Goal: Task Accomplishment & Management: Complete application form

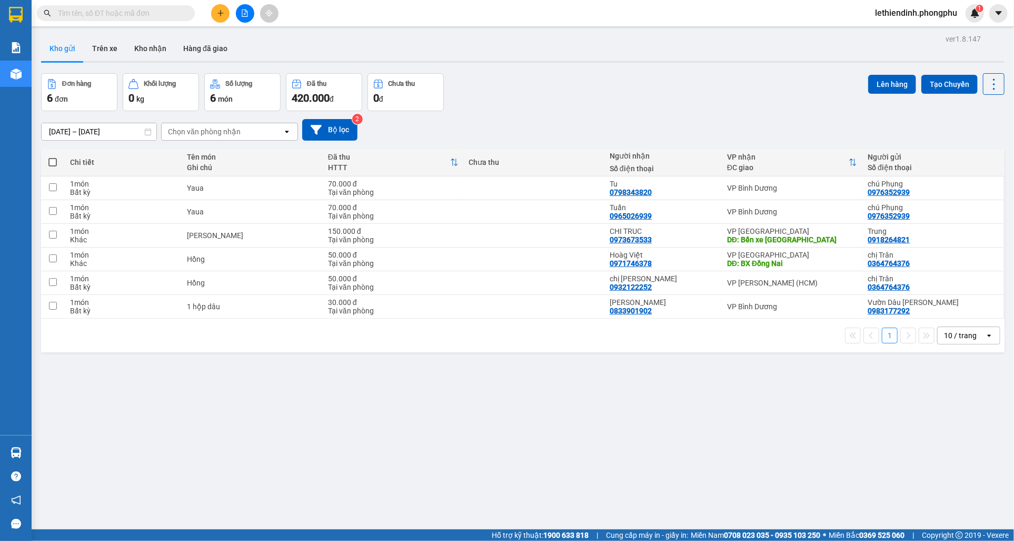
click at [999, 48] on div "ver 1.8.147 Kho gửi Trên xe Kho nhận Hàng đã giao Đơn hàng 6 đơn Khối lượng 0 k…" at bounding box center [523, 302] width 972 height 541
click at [216, 17] on button at bounding box center [220, 13] width 18 height 18
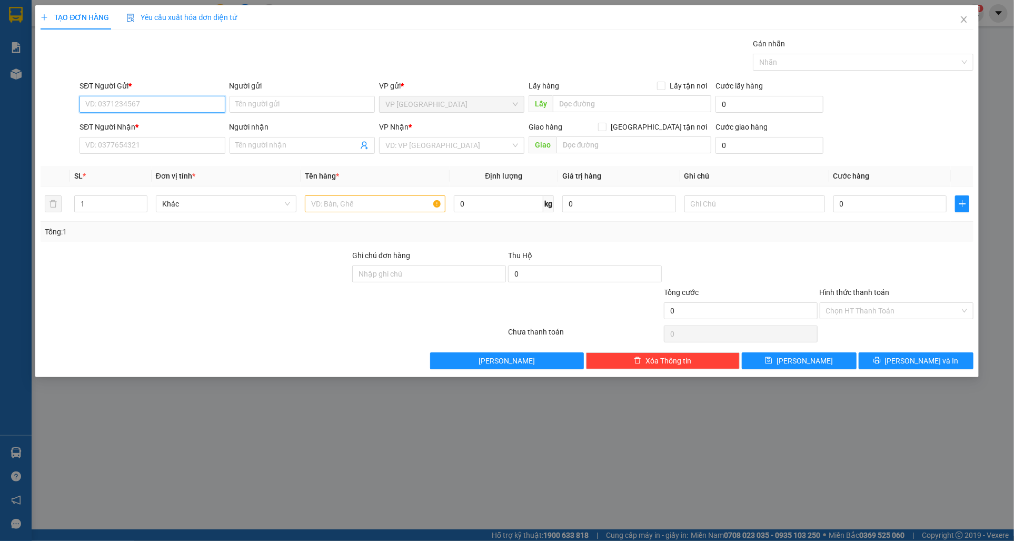
click at [197, 104] on input "SĐT Người Gửi *" at bounding box center [151, 104] width 145 height 17
type input "1"
type input "0784456984"
click at [259, 100] on input "Người gửi" at bounding box center [302, 104] width 145 height 17
click at [262, 106] on input "Người gửi" at bounding box center [302, 104] width 145 height 17
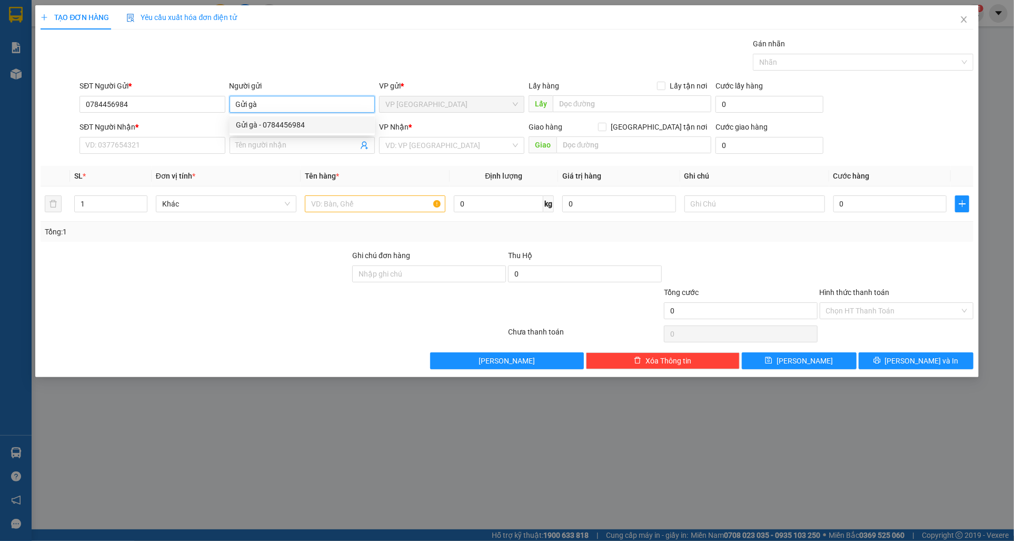
click at [297, 129] on div "Gửi gà - 0784456984" at bounding box center [302, 125] width 133 height 12
type input "Gửi gà"
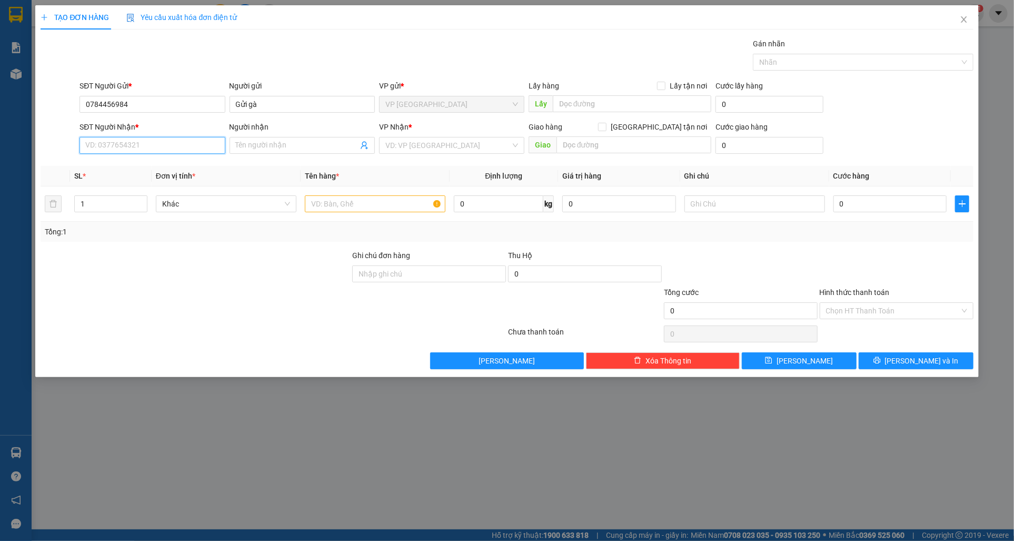
click at [154, 148] on input "SĐT Người Nhận *" at bounding box center [151, 145] width 145 height 17
type input "0939677313"
click at [265, 147] on input "Người nhận" at bounding box center [297, 146] width 122 height 12
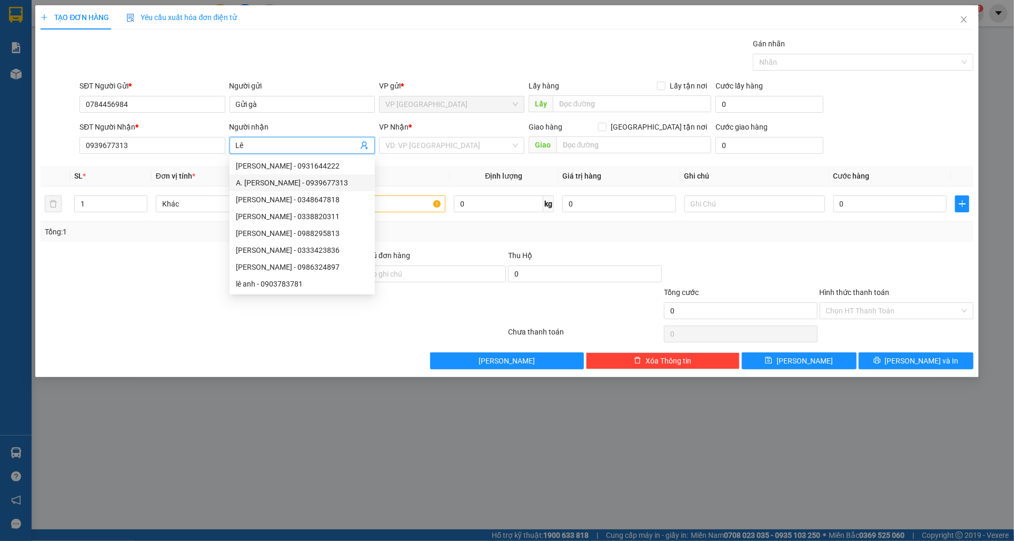
click at [291, 184] on div "A. [PERSON_NAME] - 0939677313" at bounding box center [302, 183] width 133 height 12
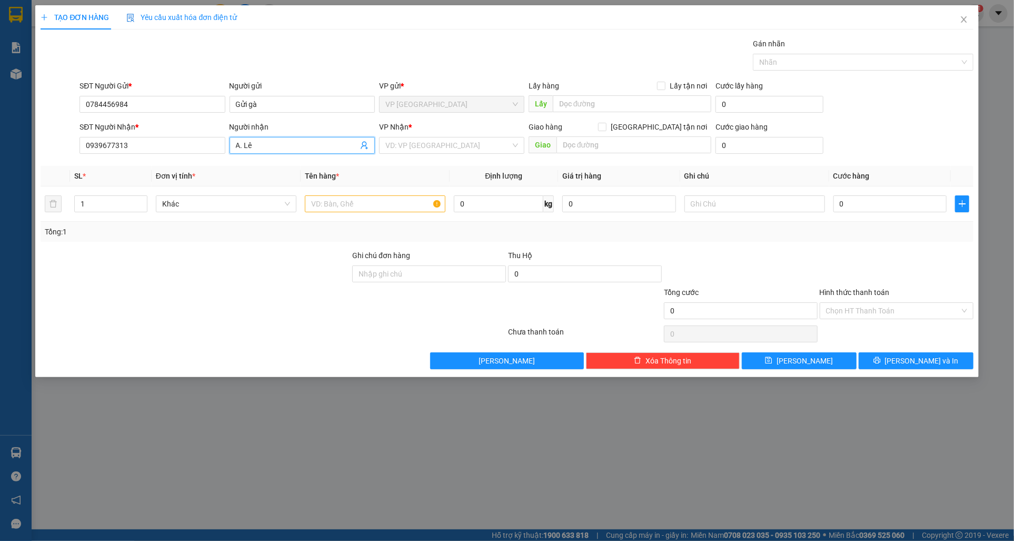
type input "A. Lê"
click at [406, 165] on div "Transit Pickup Surcharge Ids Transit Deliver Surcharge Ids Transit Deliver Surc…" at bounding box center [507, 203] width 932 height 331
click at [360, 206] on input "text" at bounding box center [375, 203] width 141 height 17
type input "Gà"
click at [891, 208] on input "0" at bounding box center [890, 203] width 114 height 17
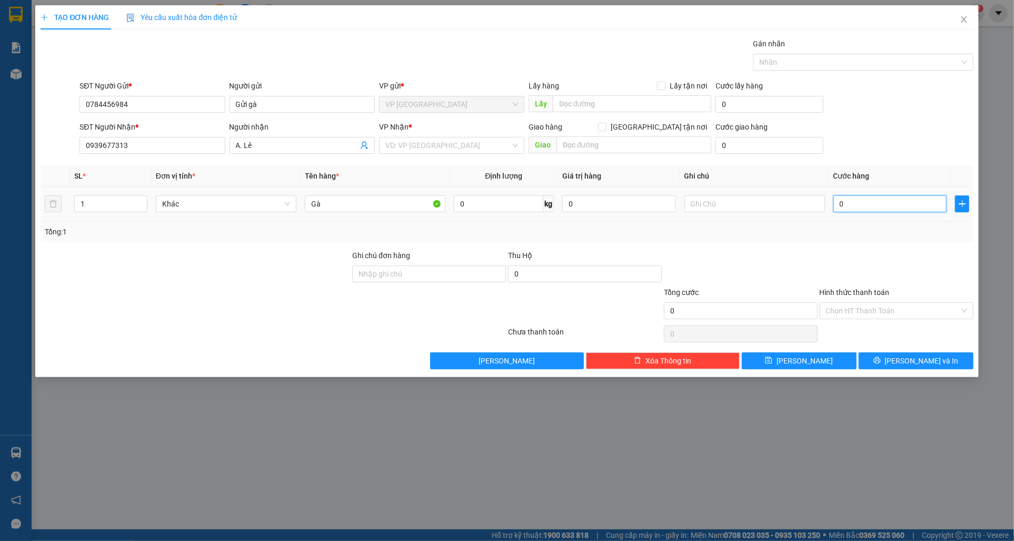
type input "3"
type input "30"
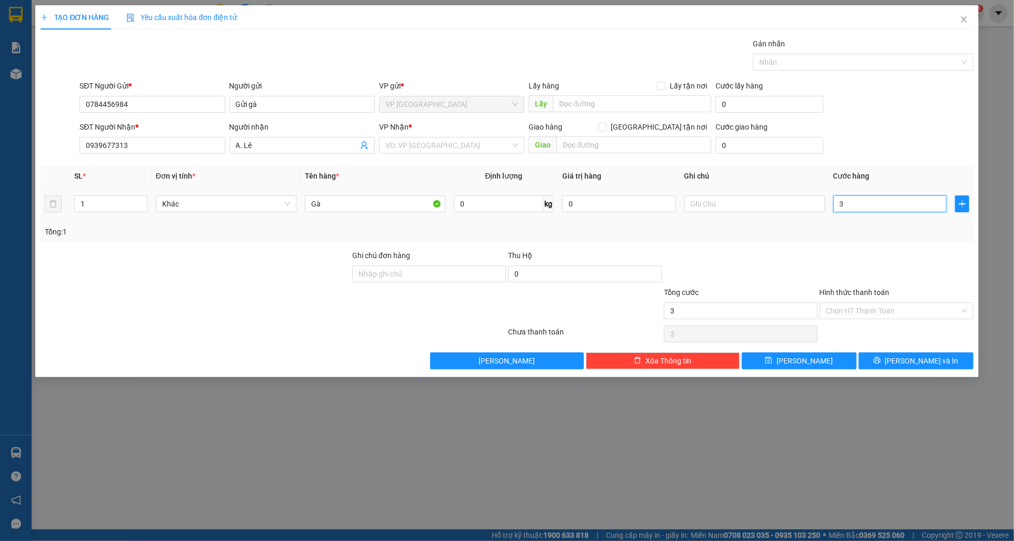
type input "30"
type input "300"
type input "3.000"
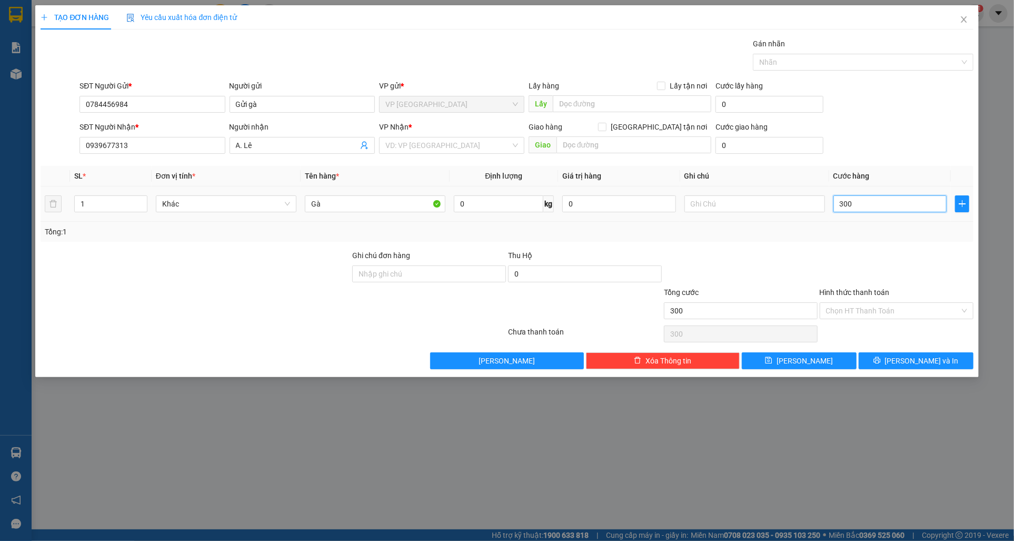
type input "3.000"
type input "30.000"
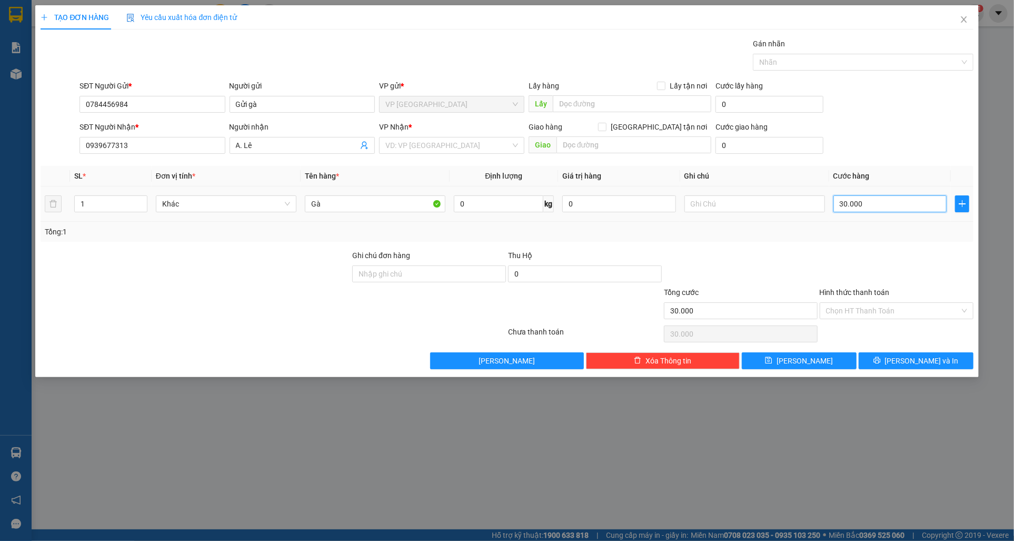
type input "300.000"
click at [806, 361] on span "[PERSON_NAME]" at bounding box center [805, 361] width 56 height 12
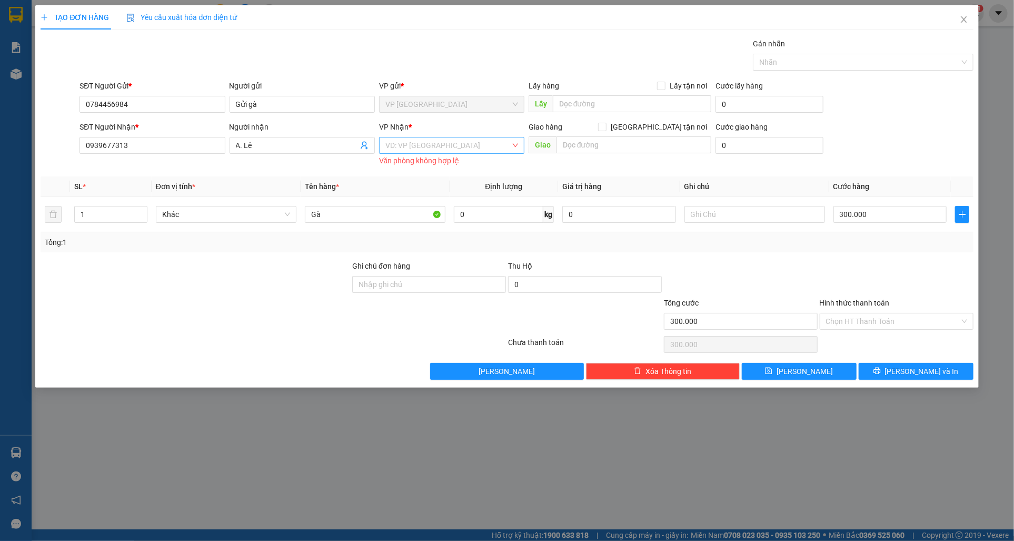
click at [429, 141] on input "search" at bounding box center [447, 145] width 125 height 16
click at [431, 197] on div "VP [GEOGRAPHIC_DATA]" at bounding box center [451, 200] width 133 height 12
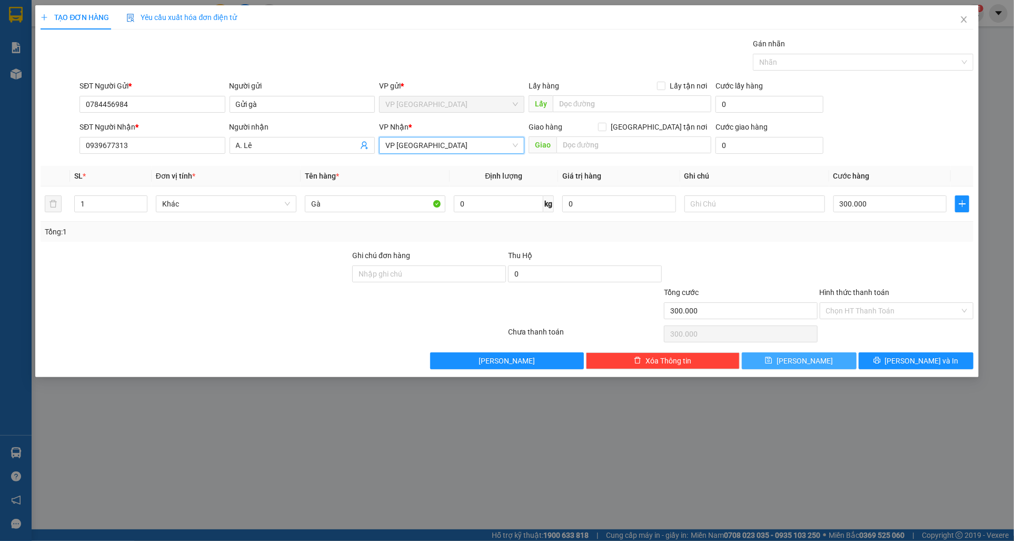
click at [785, 356] on button "[PERSON_NAME]" at bounding box center [799, 360] width 115 height 17
type input "0"
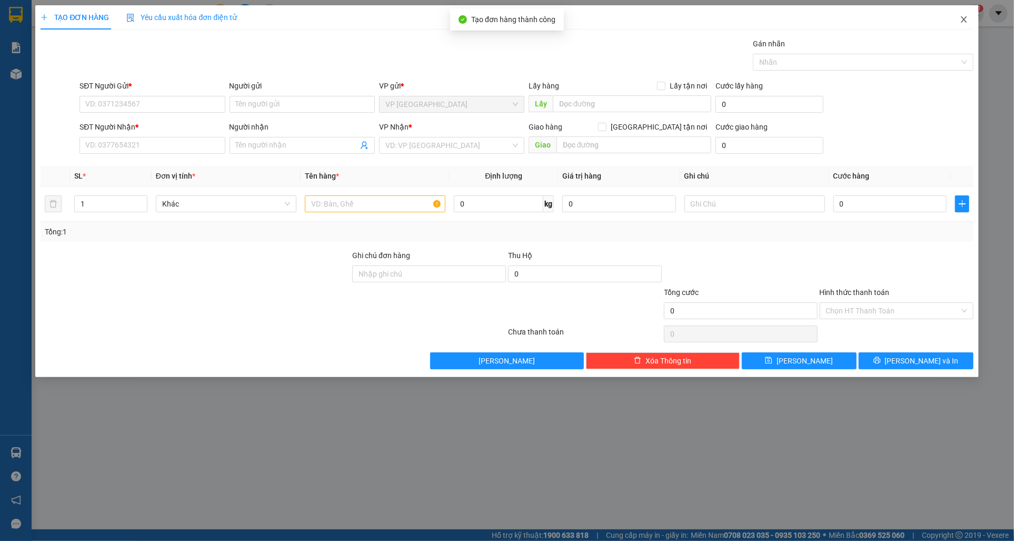
click at [966, 22] on icon "close" at bounding box center [964, 19] width 6 height 6
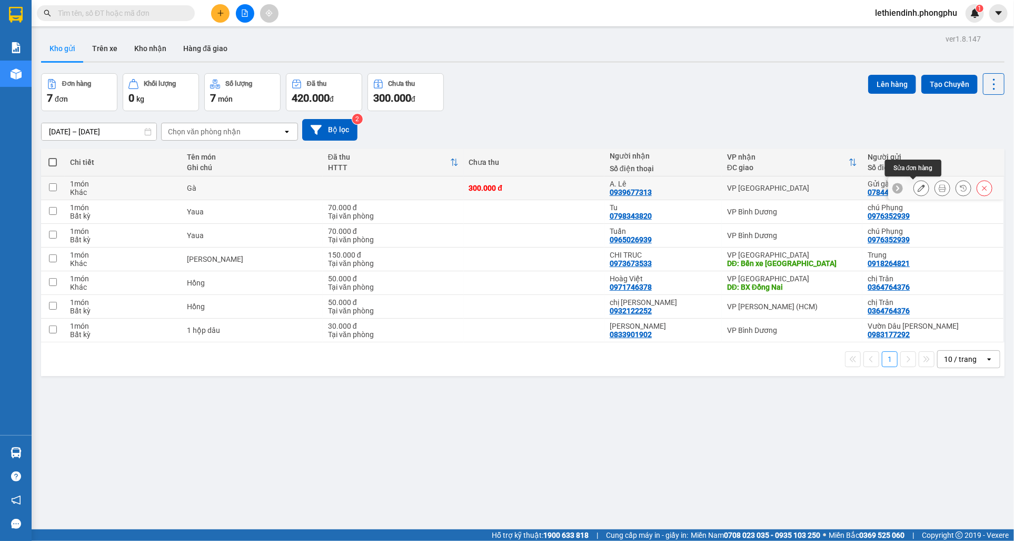
click at [918, 186] on icon at bounding box center [921, 187] width 7 height 7
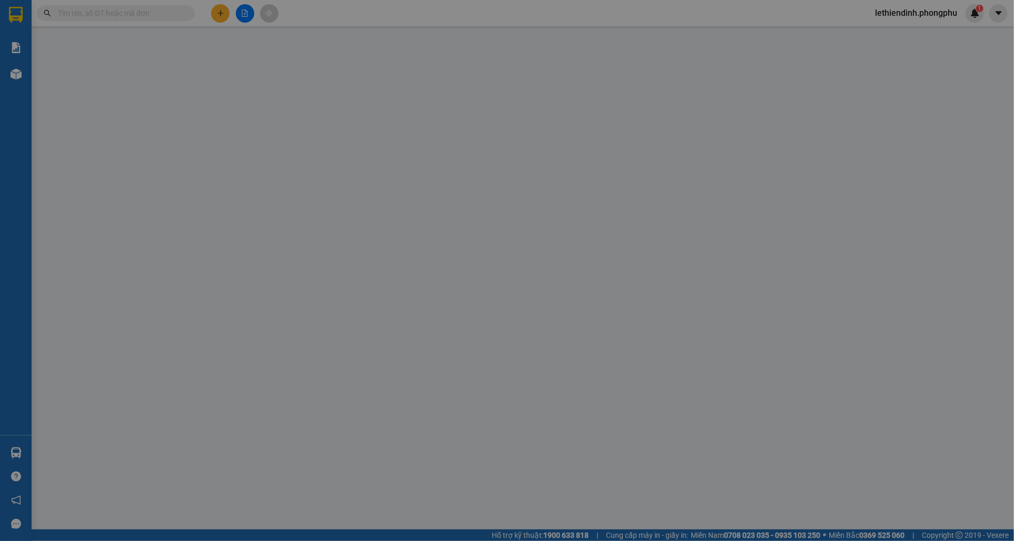
type input "0784456984"
type input "0939677313"
type input "300.000"
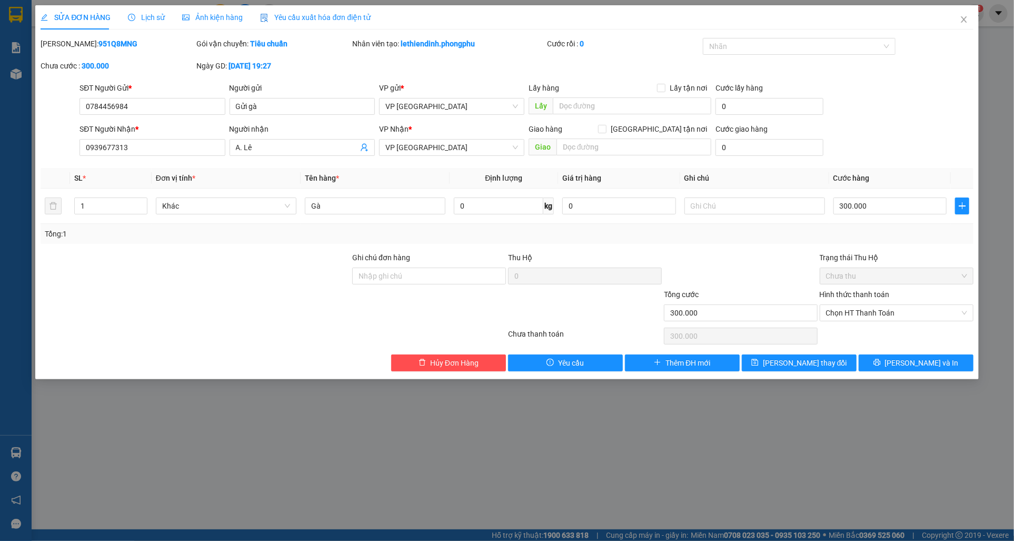
click at [626, 82] on div "Lấy hàng Lấy tận nơi" at bounding box center [620, 88] width 183 height 12
click at [431, 106] on span "VP [GEOGRAPHIC_DATA]" at bounding box center [451, 106] width 133 height 16
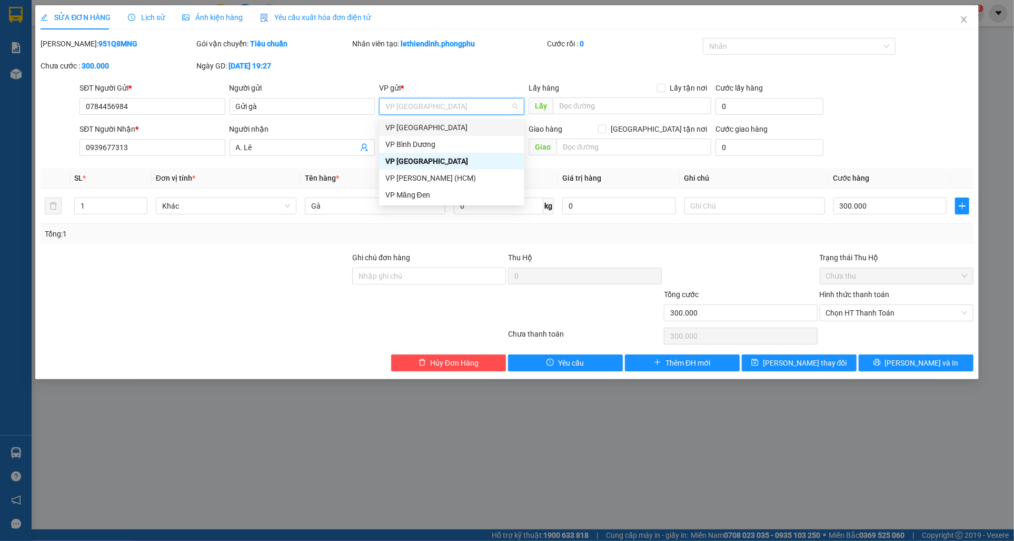
click at [424, 125] on div "VP [GEOGRAPHIC_DATA]" at bounding box center [451, 128] width 133 height 12
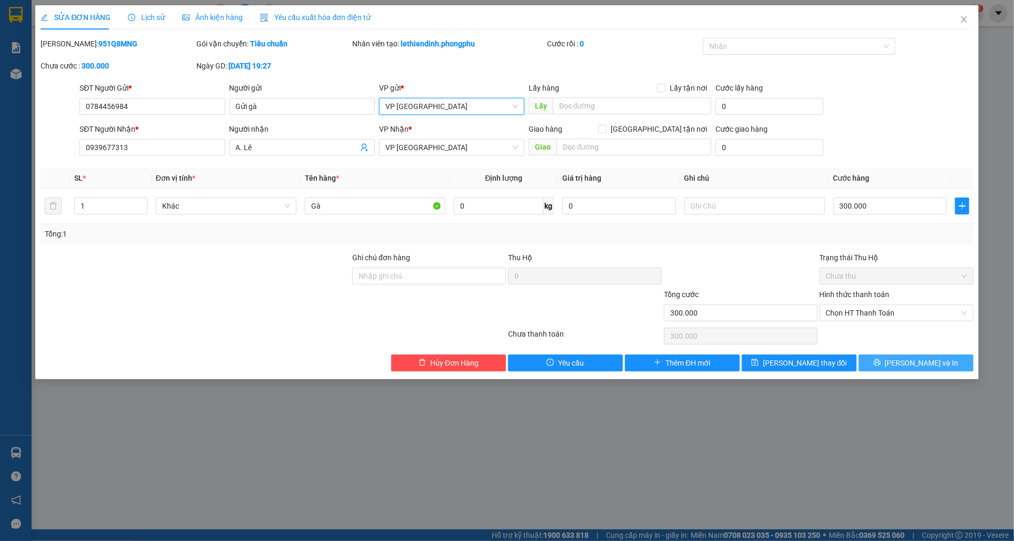
click at [897, 358] on button "[PERSON_NAME] và In" at bounding box center [916, 362] width 115 height 17
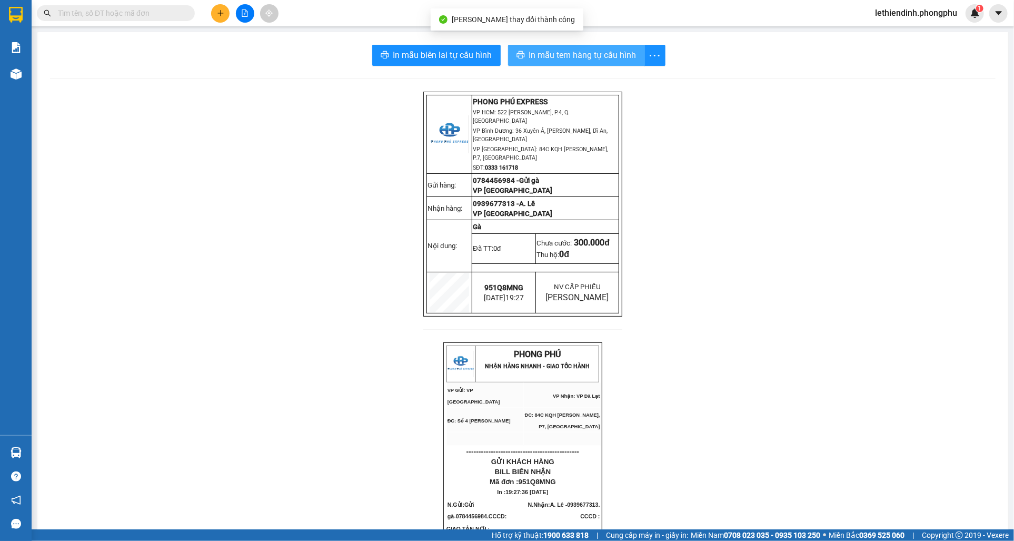
click at [564, 61] on span "In mẫu tem hàng tự cấu hình" at bounding box center [582, 54] width 107 height 13
click at [586, 53] on span "In mẫu tem hàng tự cấu hình" at bounding box center [582, 54] width 107 height 13
click at [573, 52] on span "In mẫu tem hàng tự cấu hình" at bounding box center [582, 54] width 107 height 13
